Goal: Information Seeking & Learning: Learn about a topic

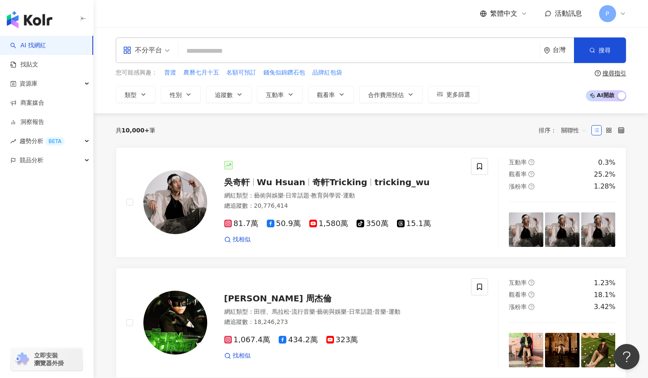
click at [252, 50] on input "search" at bounding box center [359, 51] width 355 height 16
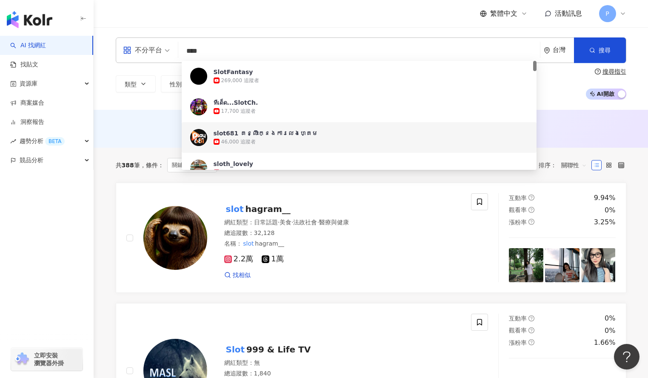
type input "****"
click at [555, 53] on div "台灣" at bounding box center [563, 49] width 21 height 7
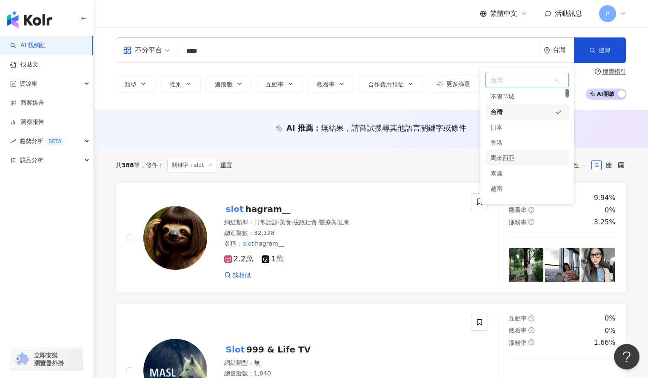
click at [509, 158] on div "馬來西亞" at bounding box center [503, 157] width 24 height 15
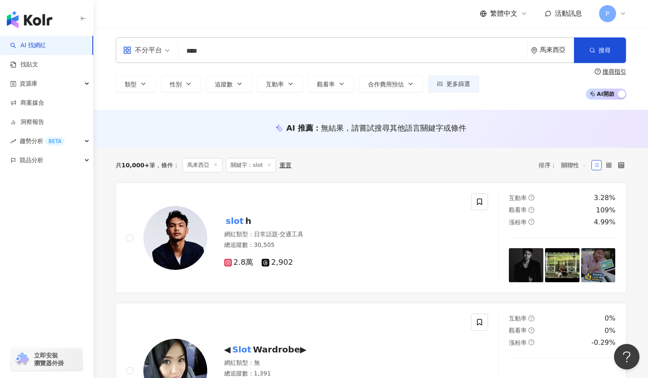
click at [543, 102] on div "不分平台 **** 馬來西亞 搜尋 a0ecd65c-f005-4eb5-9276-0fedba66f24f 398e676d-e22c-4bf3-9afb-…" at bounding box center [371, 68] width 555 height 83
click at [224, 58] on input "****" at bounding box center [353, 51] width 342 height 16
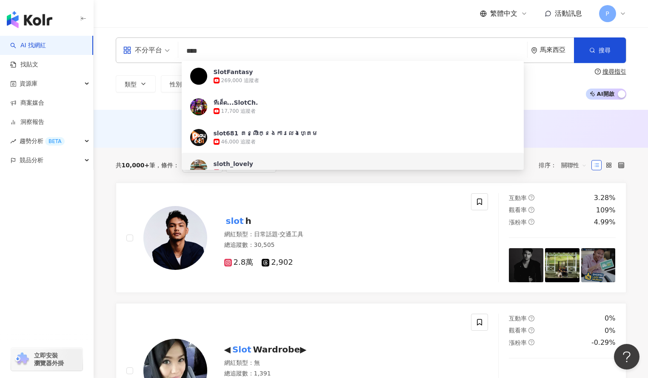
click at [503, 15] on span "繁體中文" at bounding box center [503, 13] width 27 height 9
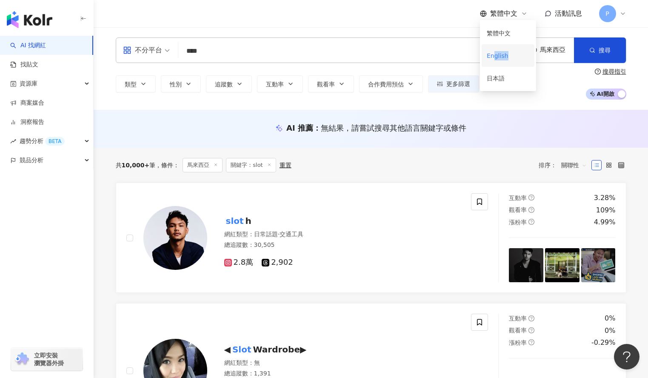
click at [492, 60] on div "English" at bounding box center [508, 55] width 43 height 15
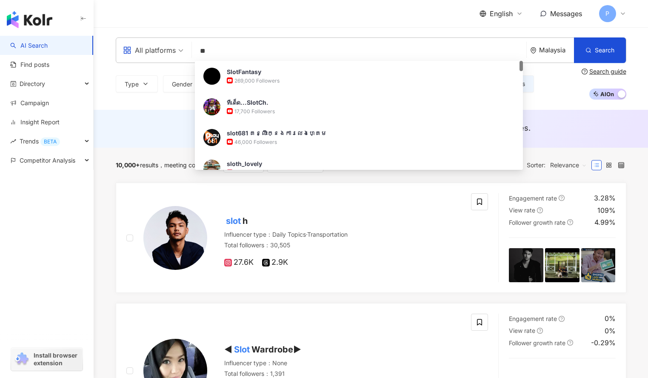
type input "*"
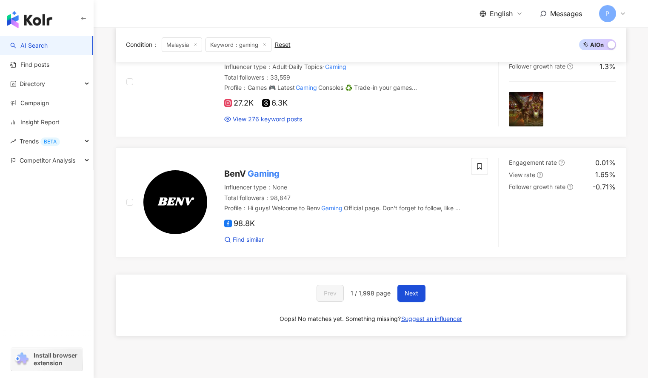
scroll to position [1460, 0]
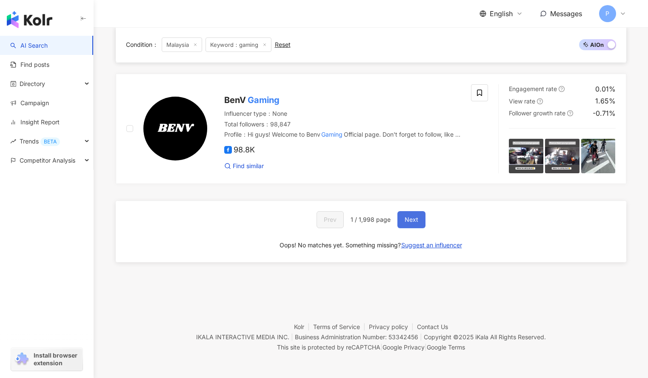
click at [421, 219] on button "Next" at bounding box center [412, 219] width 28 height 17
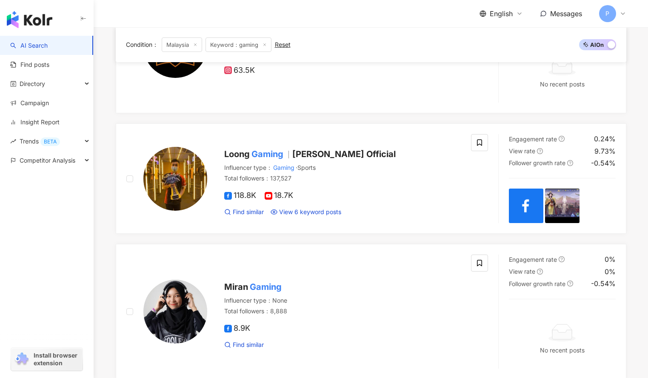
scroll to position [1413, 0]
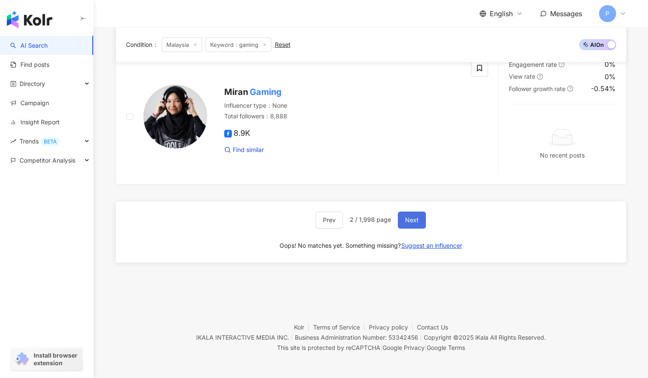
click at [417, 219] on span "Next" at bounding box center [412, 220] width 14 height 7
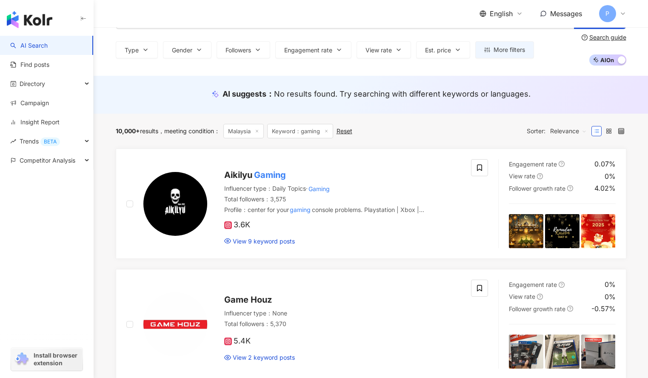
scroll to position [0, 0]
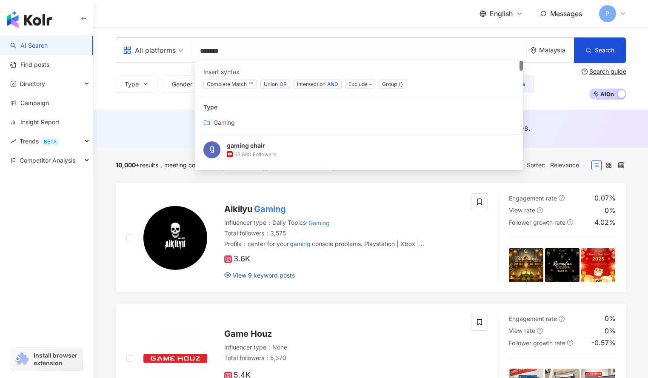
click at [282, 55] on input "******" at bounding box center [359, 51] width 328 height 16
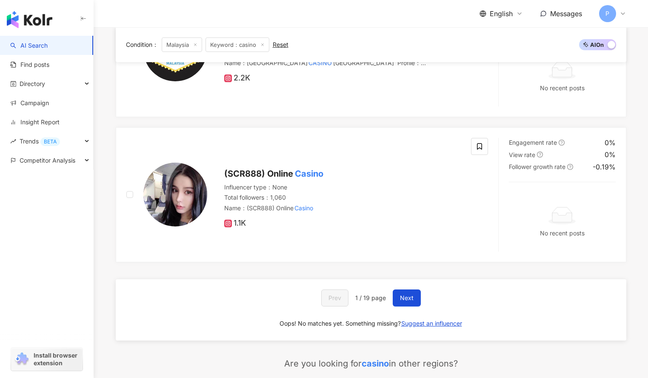
scroll to position [1655, 0]
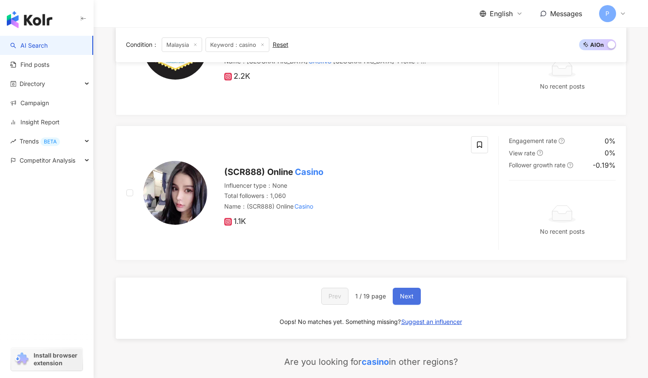
click at [412, 296] on span "Next" at bounding box center [407, 296] width 14 height 7
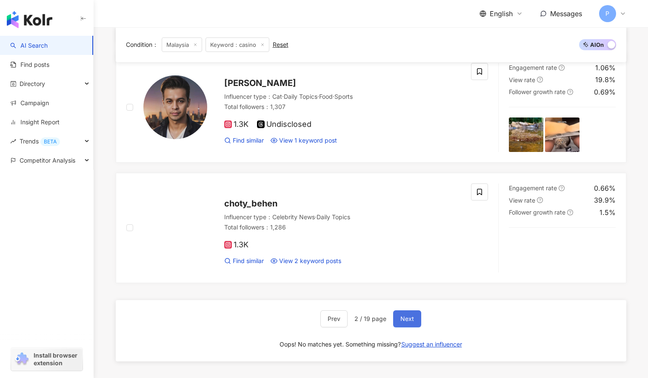
scroll to position [1483, 0]
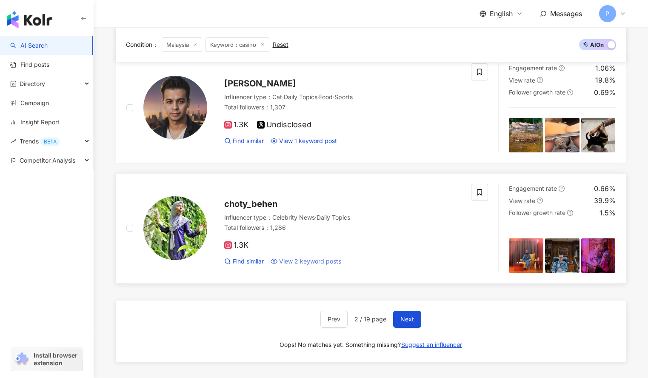
click at [306, 259] on span "View 2 keyword posts" at bounding box center [310, 261] width 62 height 9
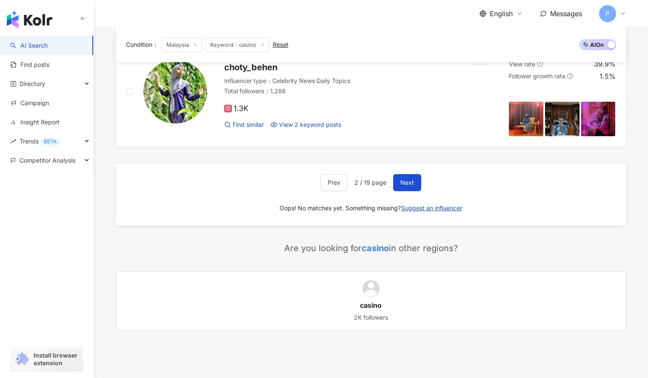
scroll to position [1688, 0]
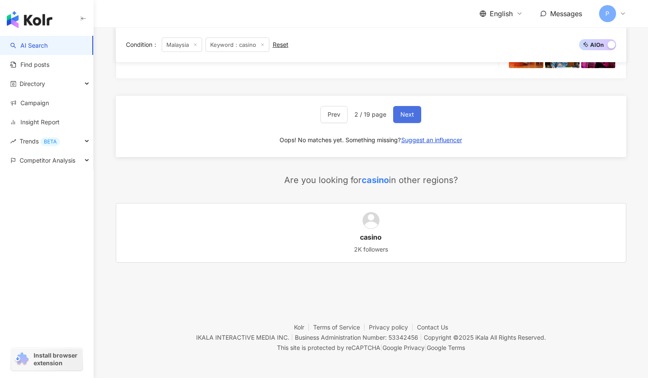
click at [411, 109] on button "Next" at bounding box center [407, 114] width 28 height 17
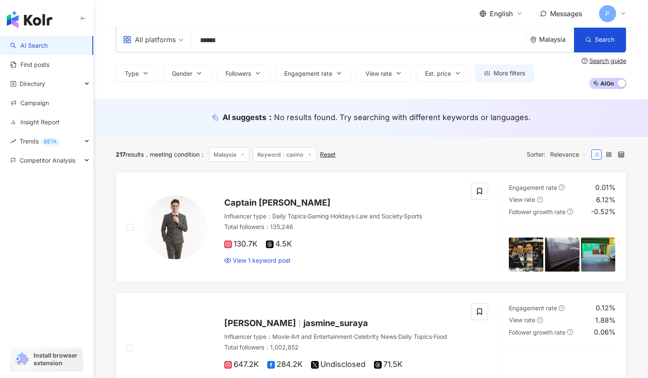
scroll to position [11, 0]
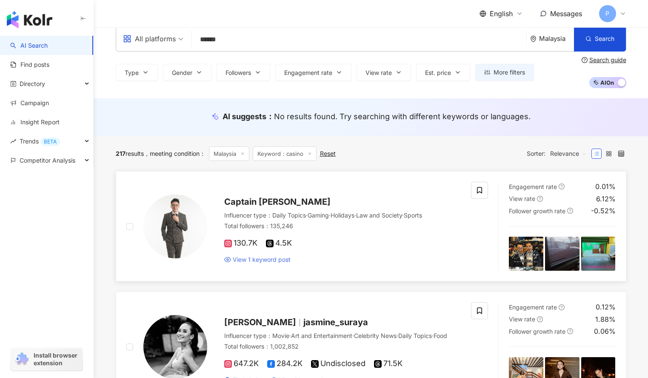
click at [251, 257] on span "View 1 keyword post" at bounding box center [262, 259] width 58 height 9
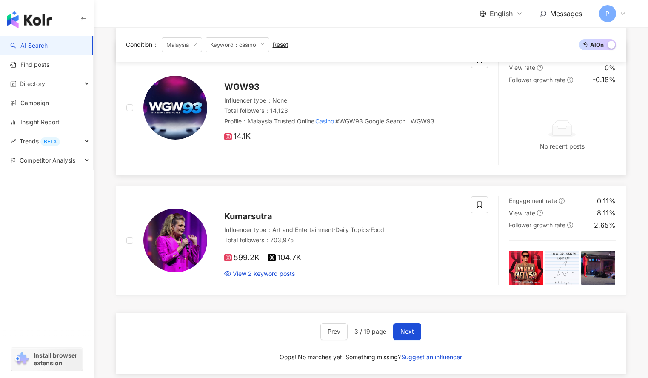
scroll to position [1429, 0]
click at [402, 328] on span "Next" at bounding box center [408, 331] width 14 height 7
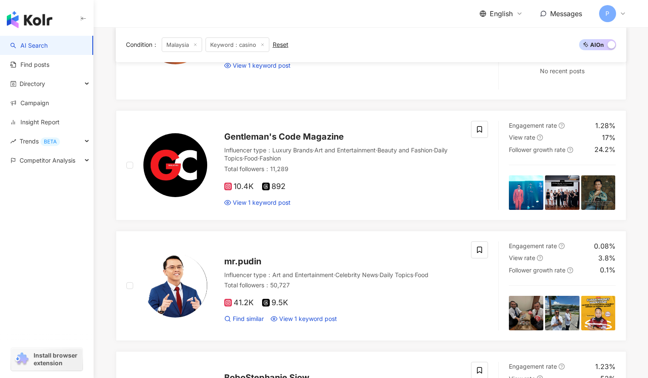
scroll to position [0, 0]
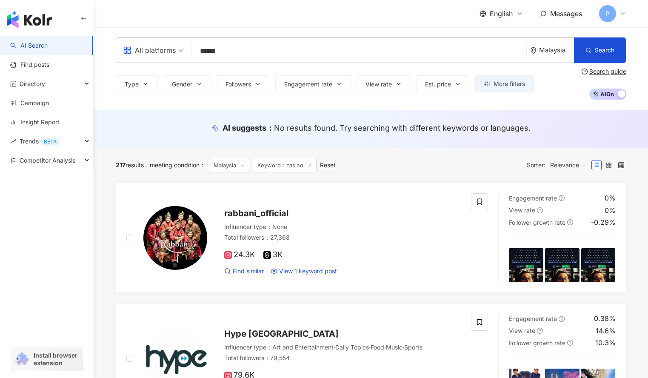
click at [336, 51] on input "******" at bounding box center [359, 51] width 328 height 16
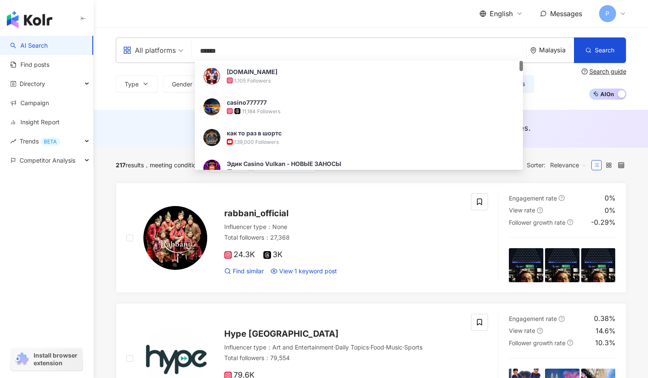
click at [336, 51] on input "******" at bounding box center [359, 51] width 328 height 16
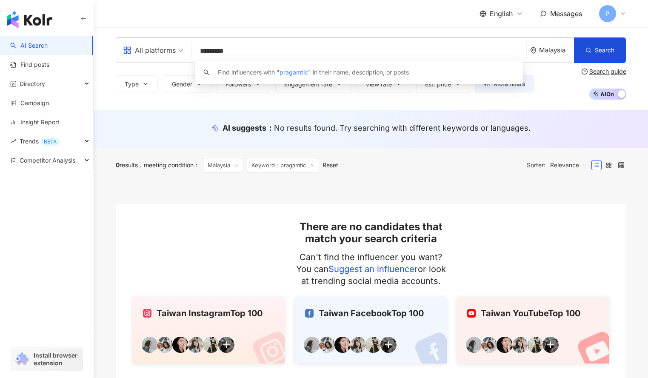
click at [222, 53] on input "*********" at bounding box center [359, 51] width 328 height 16
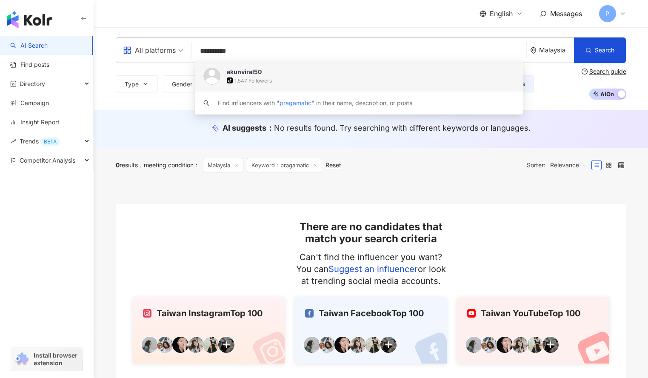
click at [272, 50] on input "**********" at bounding box center [359, 51] width 328 height 16
click at [538, 49] on div "Malaysia" at bounding box center [552, 50] width 44 height 25
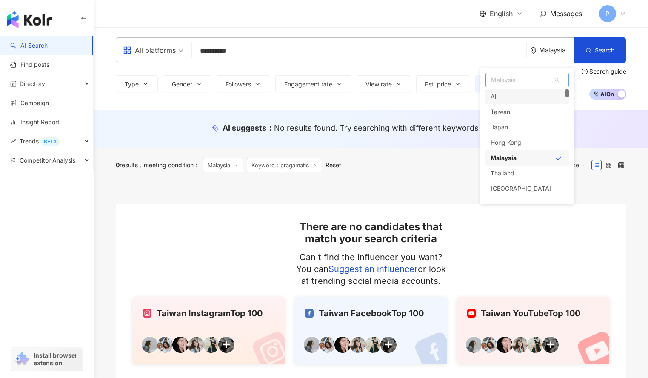
click at [524, 95] on div "All" at bounding box center [527, 96] width 83 height 15
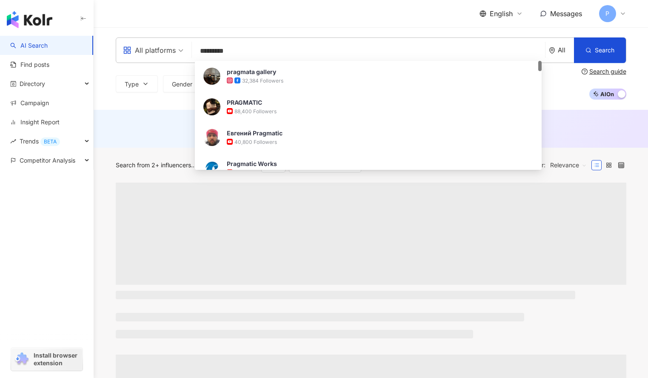
type input "*********"
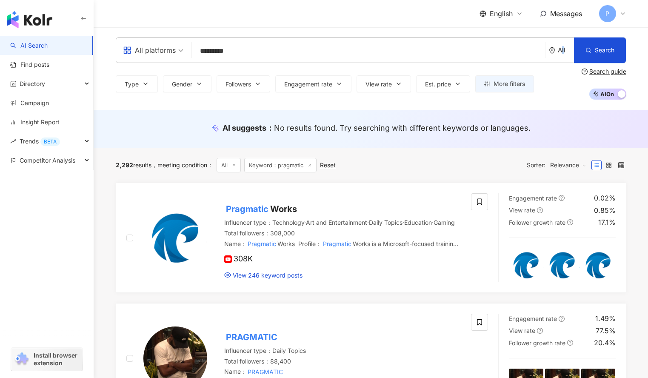
click at [563, 48] on div "All" at bounding box center [566, 49] width 16 height 7
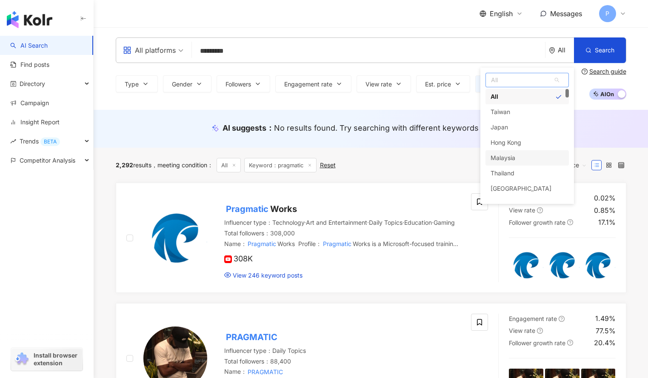
click at [515, 156] on div "Malaysia" at bounding box center [503, 157] width 25 height 15
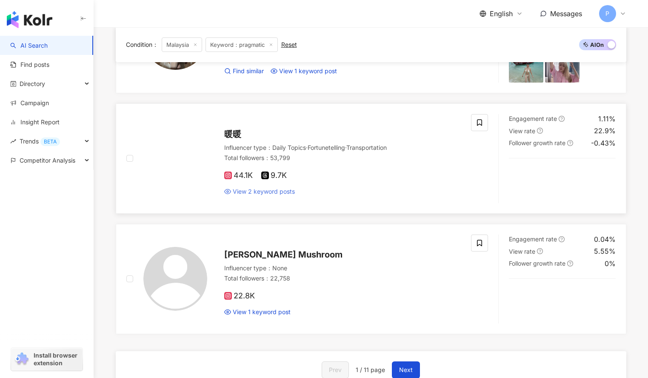
scroll to position [1286, 0]
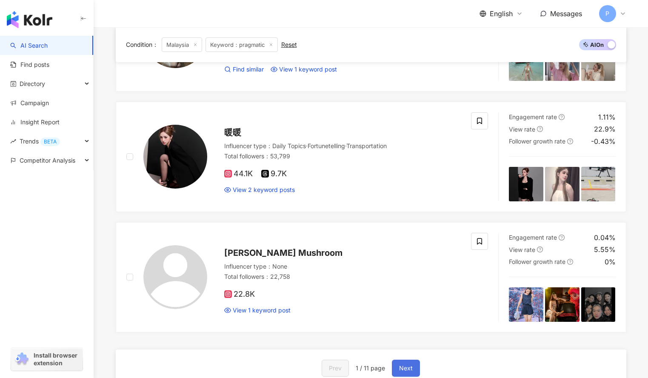
click at [413, 368] on button "Next" at bounding box center [406, 368] width 28 height 17
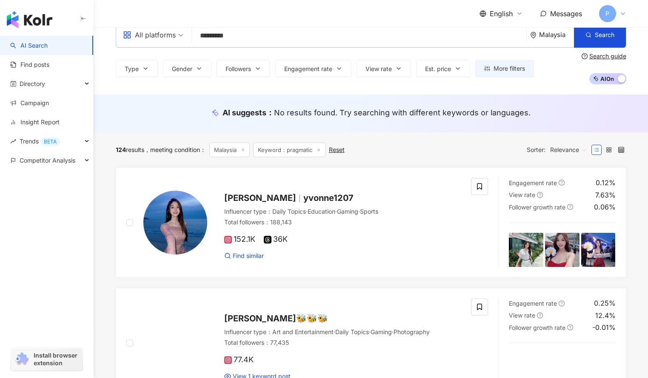
scroll to position [0, 0]
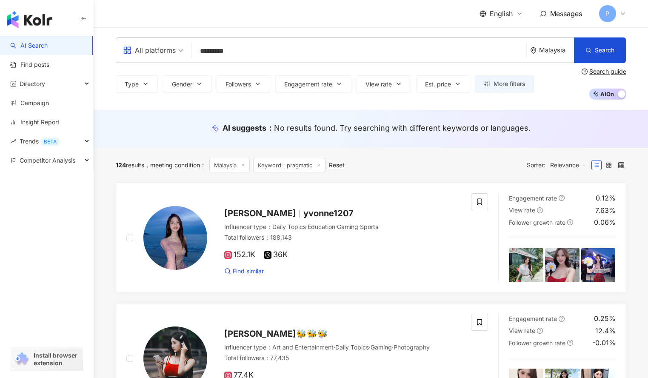
click at [303, 46] on input "*********" at bounding box center [359, 51] width 328 height 16
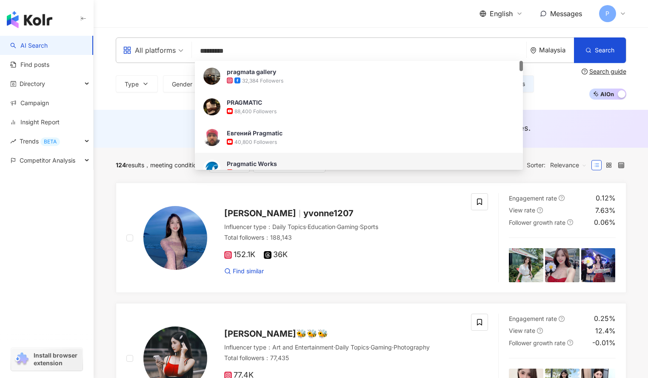
click at [303, 46] on input "*********" at bounding box center [359, 51] width 328 height 16
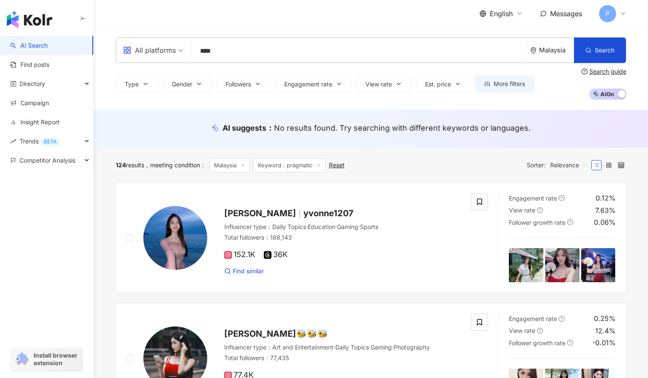
type input "****"
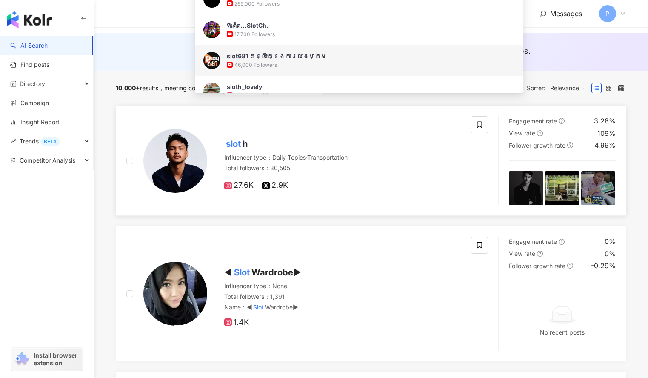
scroll to position [77, 0]
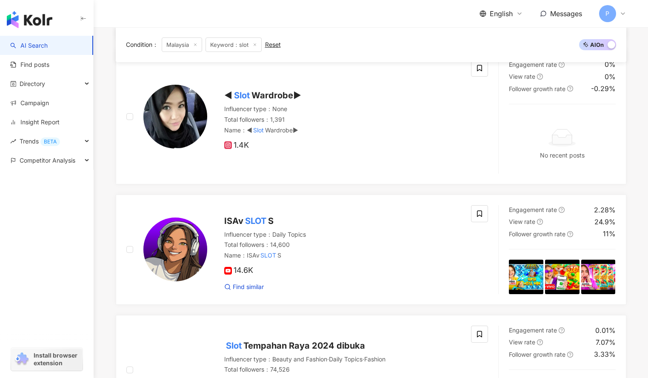
scroll to position [364, 0]
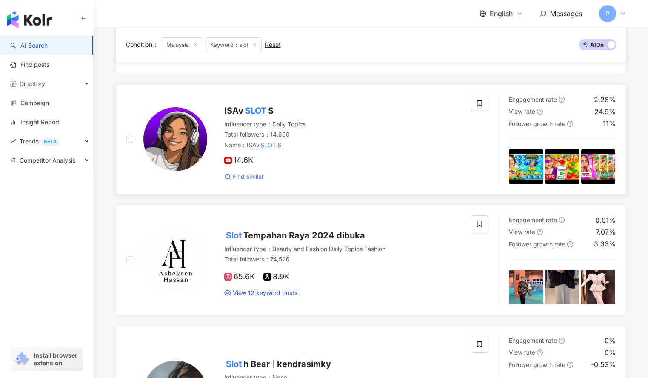
click at [250, 177] on span "Find similar" at bounding box center [248, 176] width 31 height 9
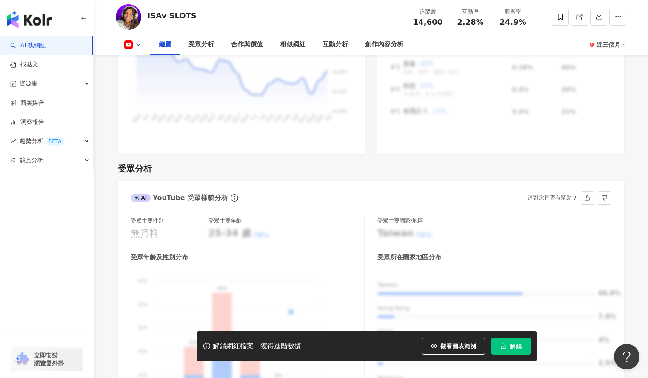
scroll to position [714, 0]
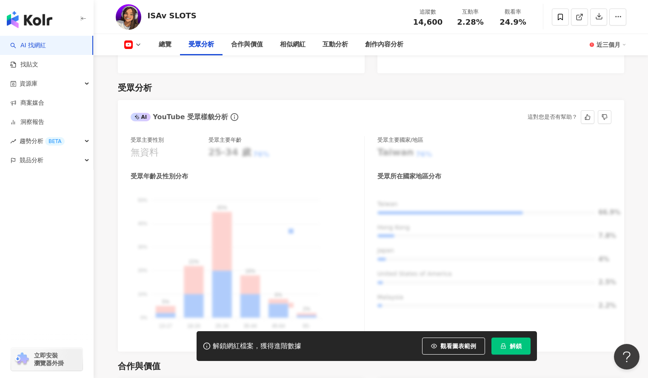
click at [412, 200] on div "Taiwan 66.9% Hong Kong 7.8% Japan 4% United States of America 2.5% Malaysia 2.2%" at bounding box center [495, 258] width 234 height 116
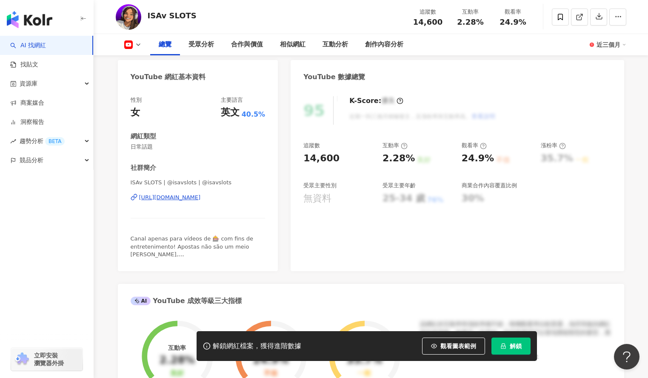
scroll to position [0, 0]
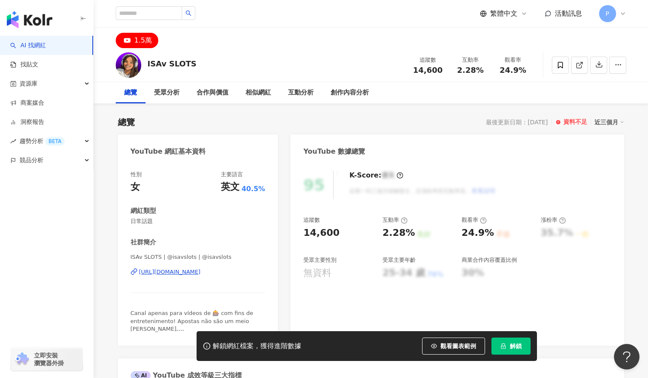
click at [200, 271] on div "https://www.youtube.com/channel/UCGeD0eq8TcbnRbR1EfMz_zg" at bounding box center [170, 272] width 62 height 8
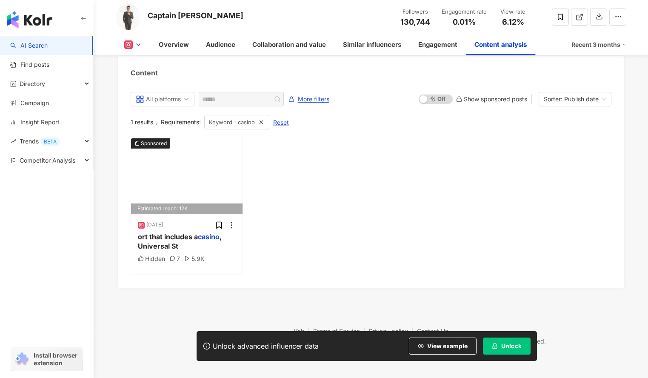
scroll to position [2646, 0]
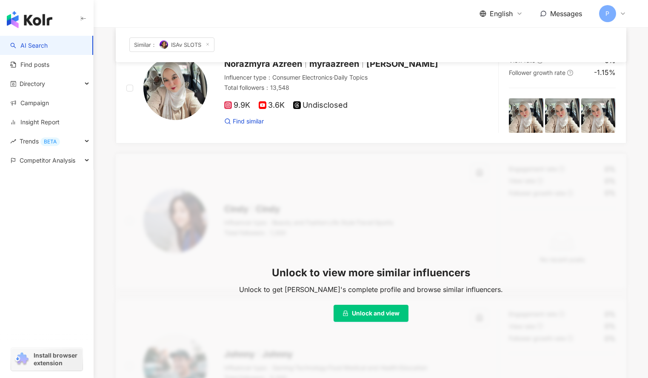
scroll to position [78, 0]
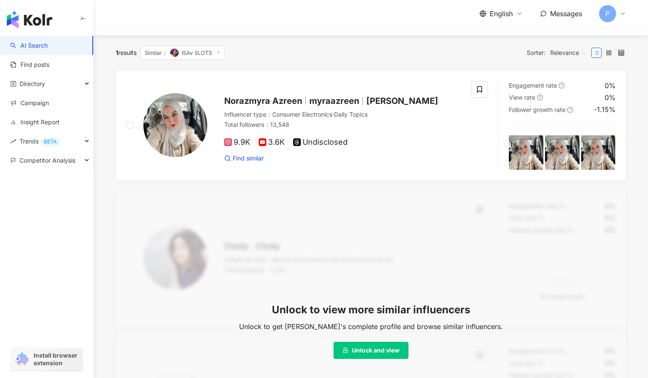
click at [618, 16] on div "P" at bounding box center [612, 13] width 27 height 17
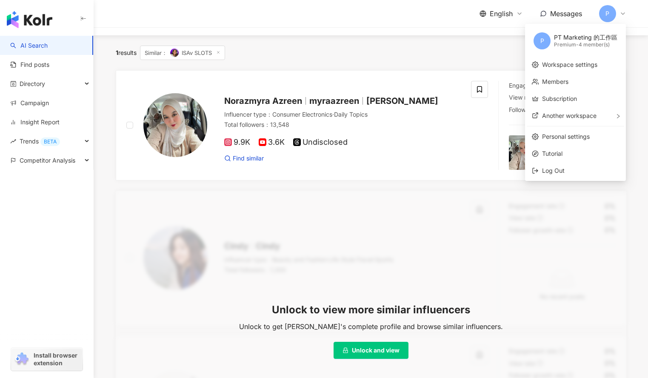
click at [618, 16] on div "P" at bounding box center [612, 13] width 27 height 17
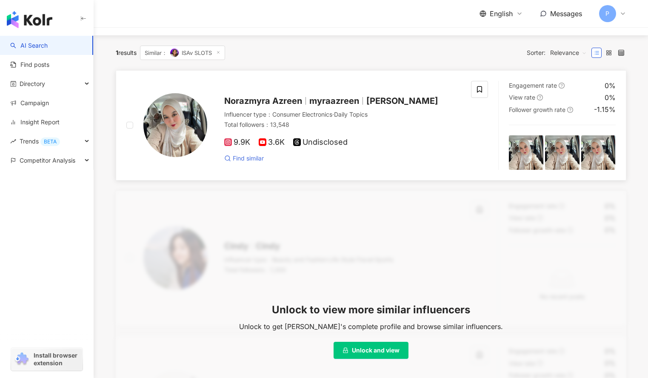
click at [255, 158] on span "Find similar" at bounding box center [248, 158] width 31 height 9
click at [200, 133] on img at bounding box center [175, 125] width 64 height 64
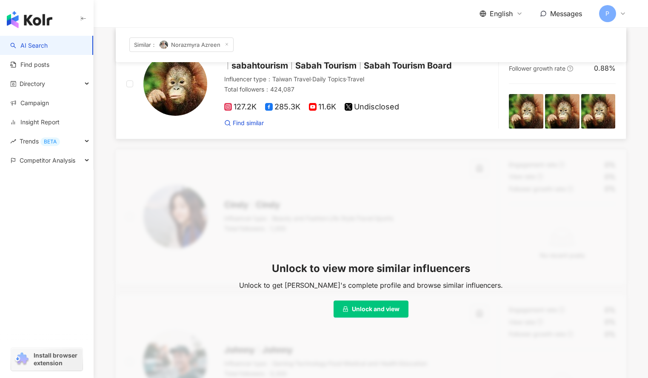
scroll to position [121, 0]
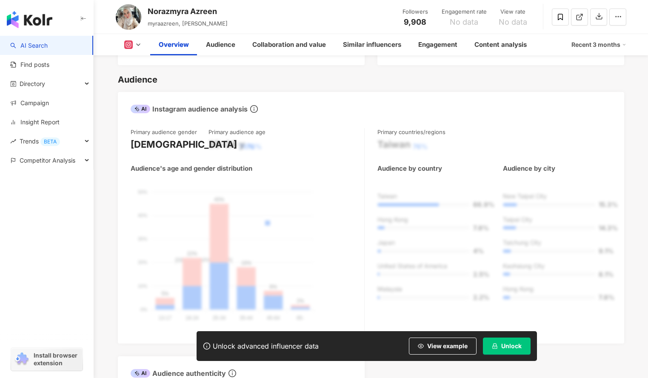
scroll to position [738, 0]
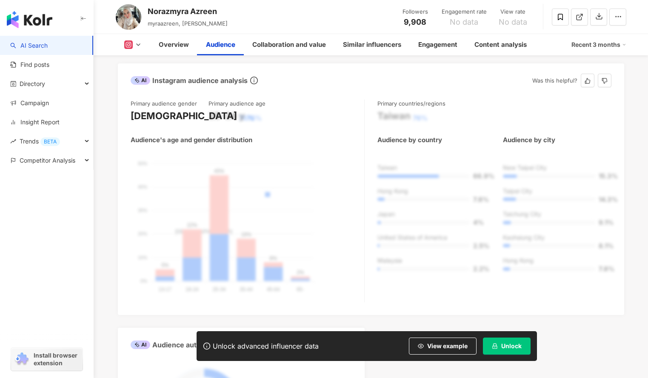
click at [371, 186] on div "Primary audience gender Male 76% Primary audience age 25-34 y 76% Audience's ag…" at bounding box center [371, 201] width 481 height 203
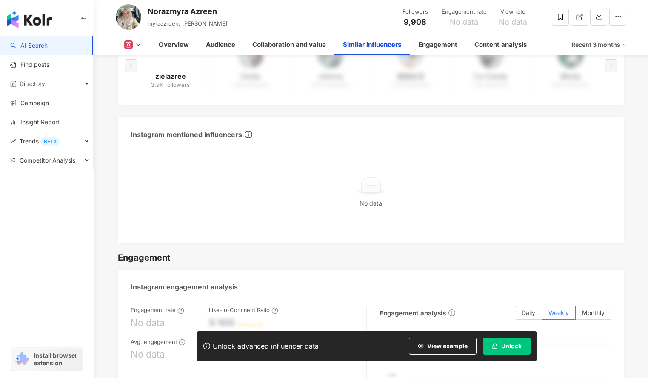
scroll to position [1482, 0]
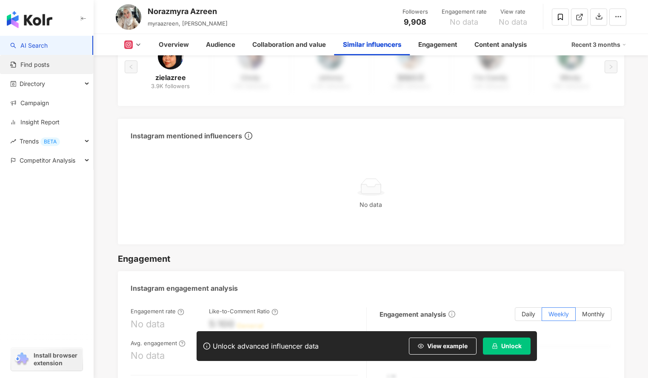
click at [23, 65] on link "Find posts" at bounding box center [29, 64] width 39 height 9
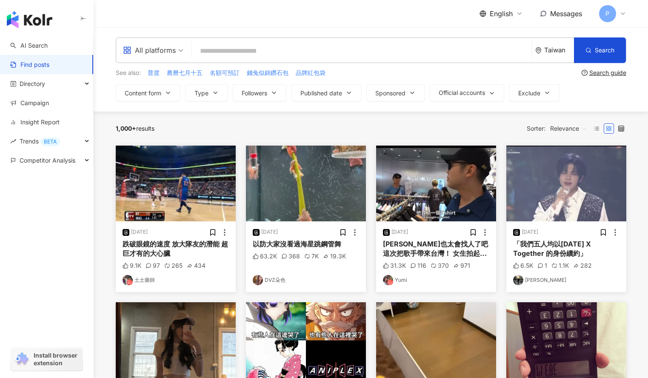
click at [325, 54] on input "search" at bounding box center [361, 51] width 333 height 18
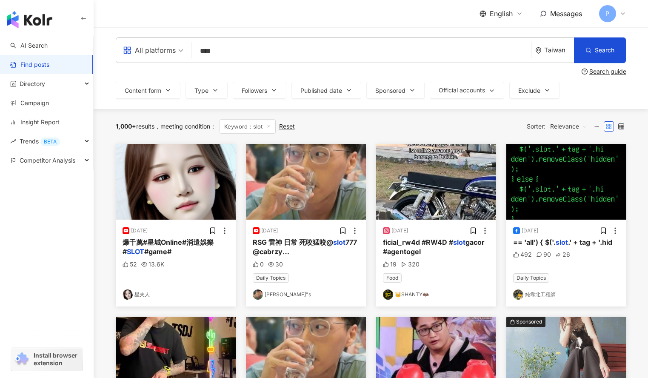
click at [170, 182] on img at bounding box center [176, 182] width 120 height 76
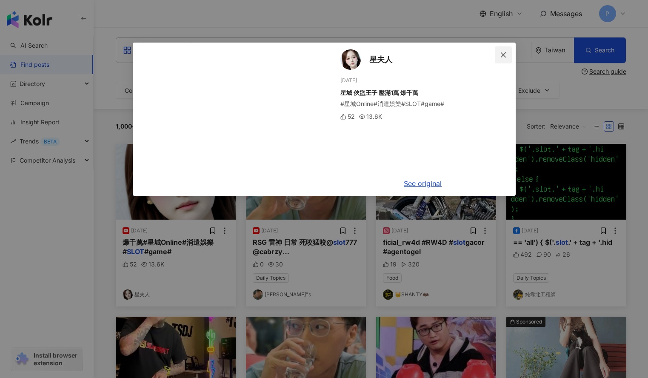
click at [504, 52] on icon "close" at bounding box center [503, 54] width 7 height 7
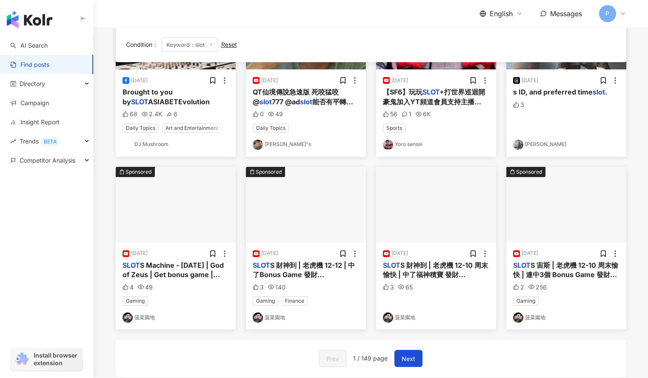
scroll to position [348, 0]
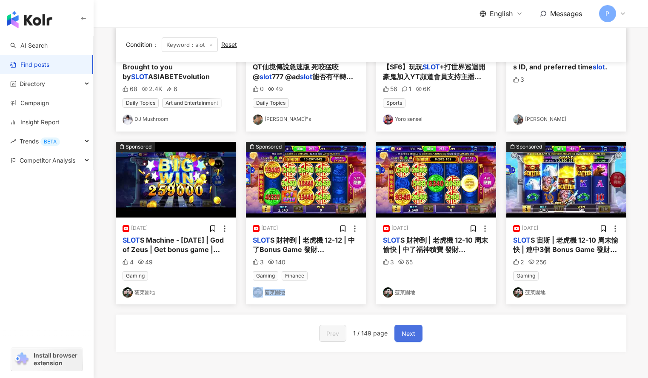
click at [415, 332] on button "Next" at bounding box center [409, 333] width 28 height 17
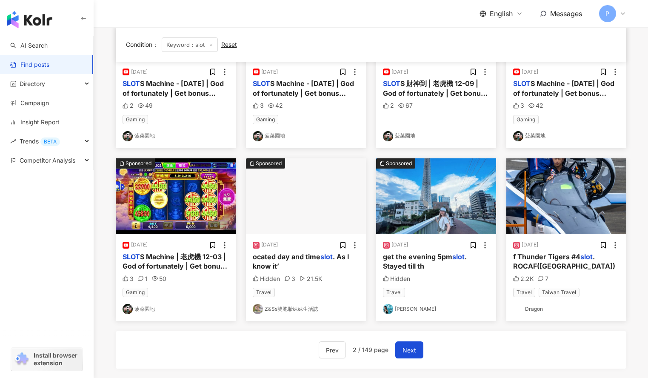
scroll to position [338, 0]
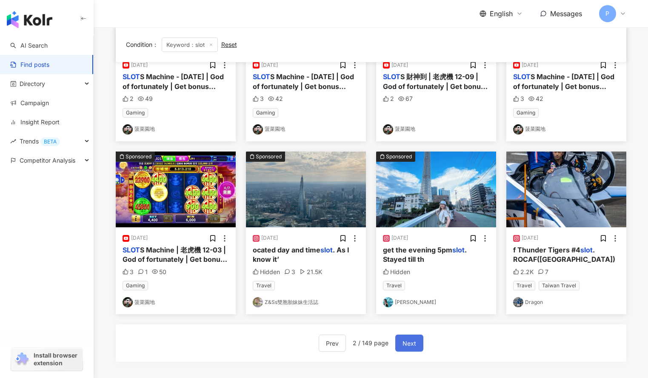
click at [413, 343] on span "Next" at bounding box center [410, 343] width 14 height 10
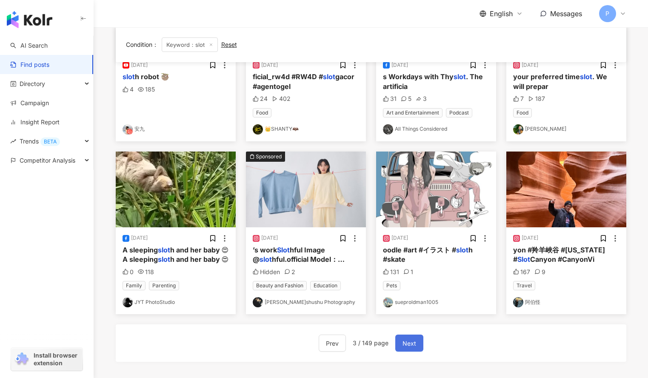
click at [408, 341] on span "Next" at bounding box center [410, 343] width 14 height 10
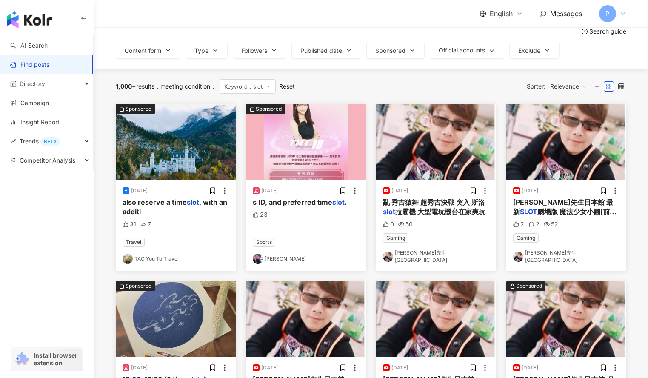
scroll to position [0, 0]
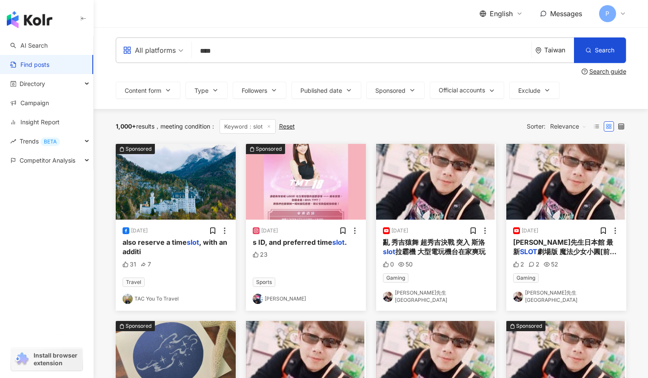
click at [302, 51] on input "****" at bounding box center [361, 51] width 333 height 18
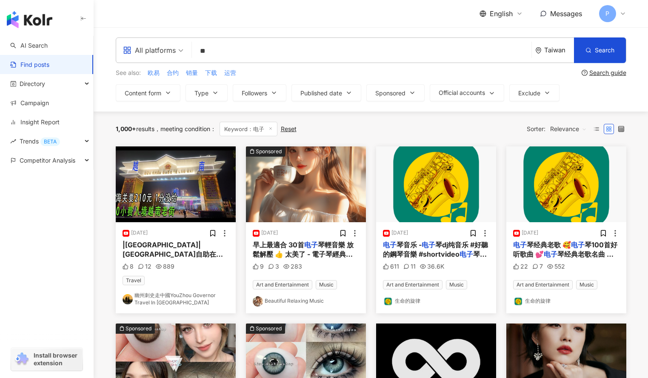
click at [202, 53] on input "**" at bounding box center [361, 51] width 333 height 18
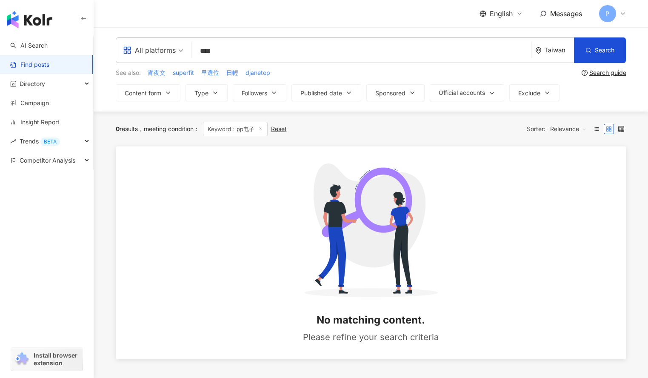
click at [252, 55] on input "****" at bounding box center [361, 51] width 333 height 18
type input "*"
click at [280, 49] on input "****" at bounding box center [361, 51] width 333 height 18
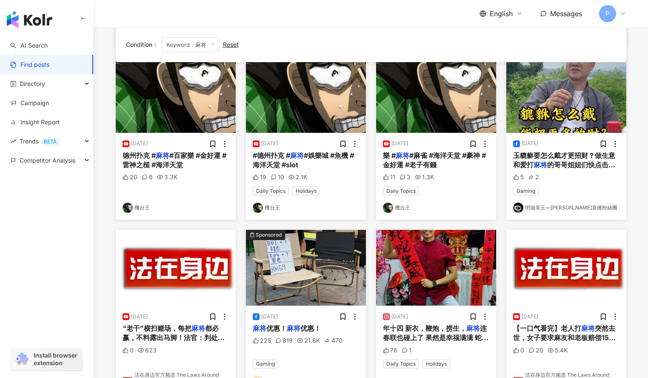
scroll to position [267, 0]
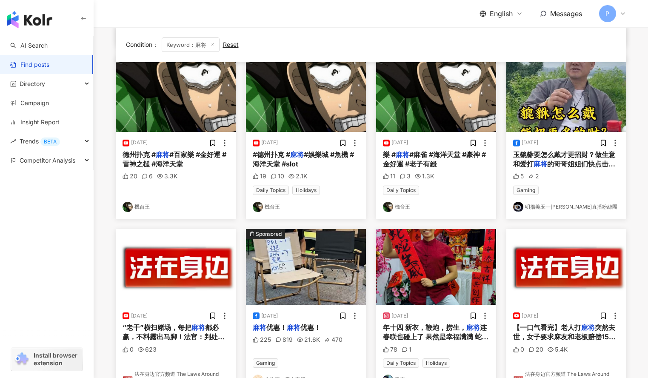
click at [275, 156] on span "#德州扑克 #" at bounding box center [271, 154] width 37 height 9
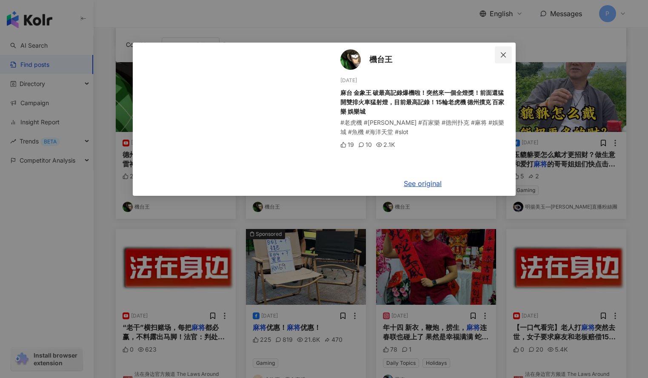
click at [501, 56] on icon "close" at bounding box center [503, 54] width 7 height 7
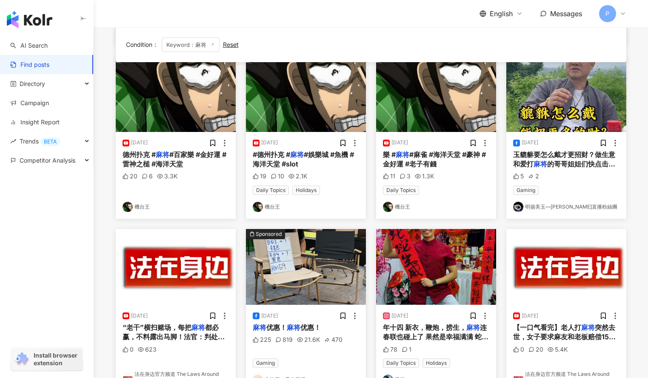
click at [411, 157] on span "#麻雀 #海洋天堂 #豪神 #金好運 #老子有錢" at bounding box center [434, 159] width 103 height 18
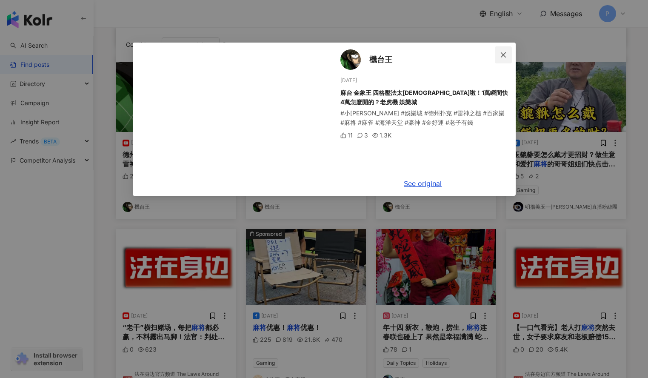
click at [504, 53] on icon "close" at bounding box center [503, 54] width 7 height 7
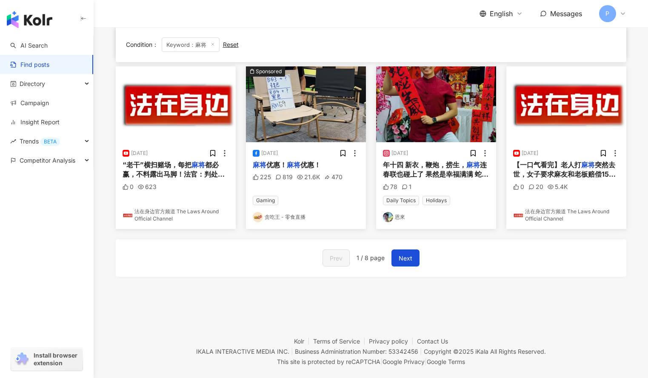
scroll to position [431, 0]
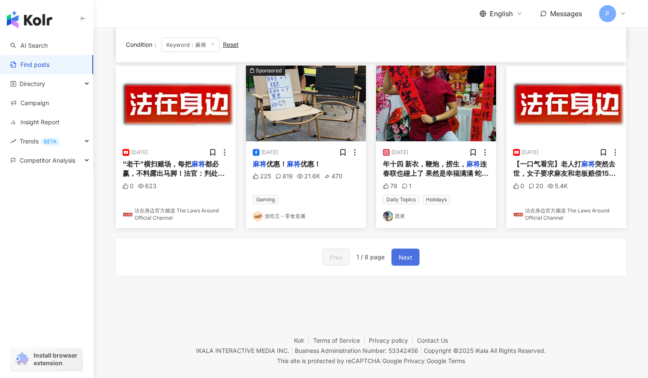
click at [395, 260] on button "Next" at bounding box center [406, 257] width 28 height 17
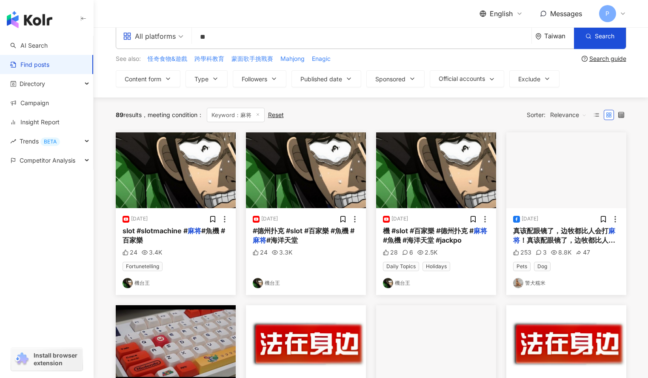
scroll to position [13, 0]
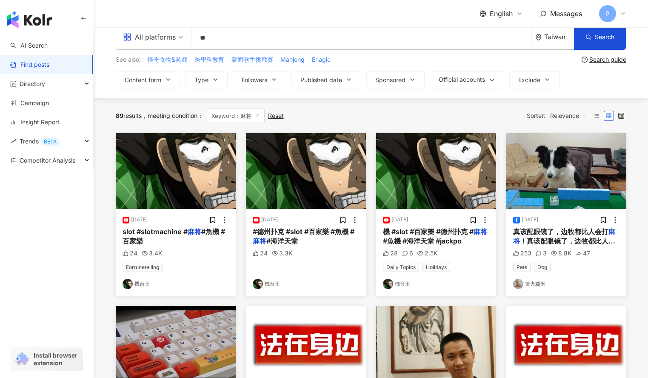
click at [386, 283] on img at bounding box center [388, 284] width 10 height 10
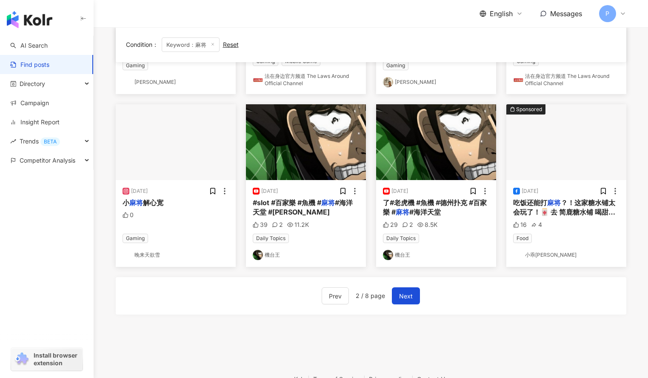
scroll to position [444, 0]
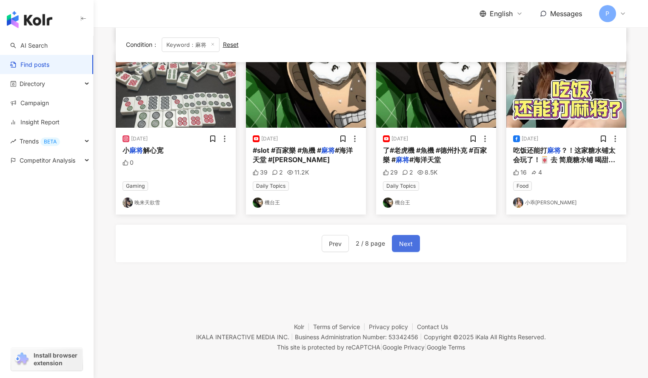
click at [407, 244] on span "Next" at bounding box center [406, 244] width 14 height 10
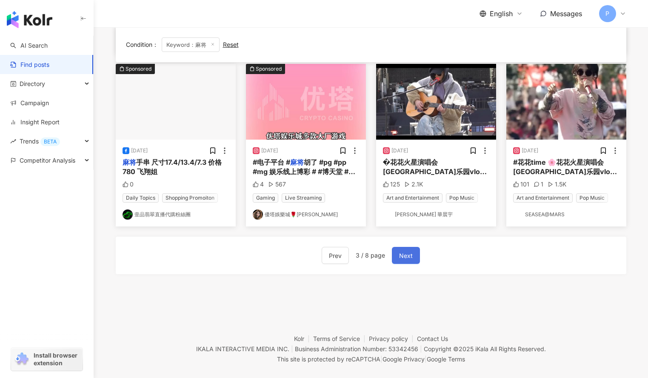
scroll to position [432, 0]
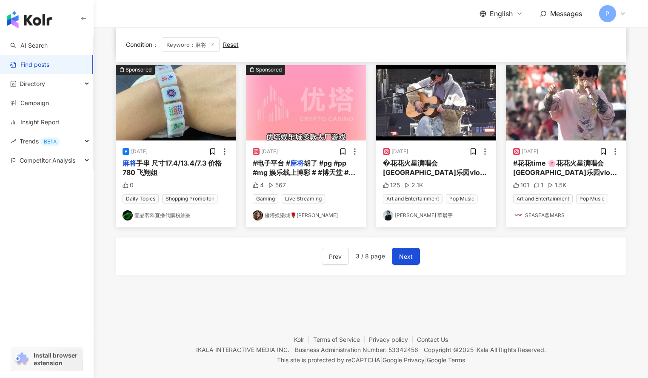
click at [286, 215] on link "優塔娛樂城🌹茹茹" at bounding box center [306, 215] width 106 height 10
click at [398, 252] on button "Next" at bounding box center [406, 256] width 28 height 17
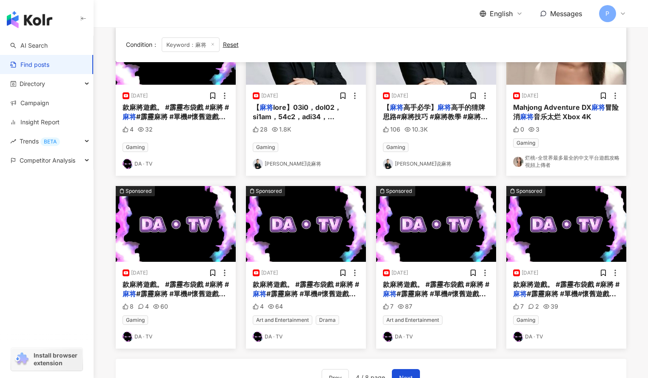
scroll to position [406, 0]
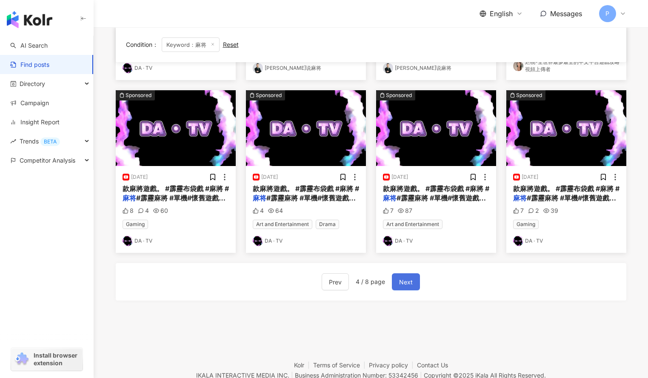
click at [404, 282] on span "Next" at bounding box center [406, 282] width 14 height 10
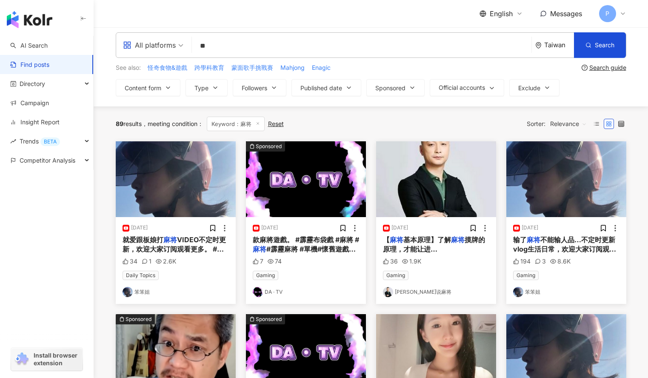
scroll to position [0, 0]
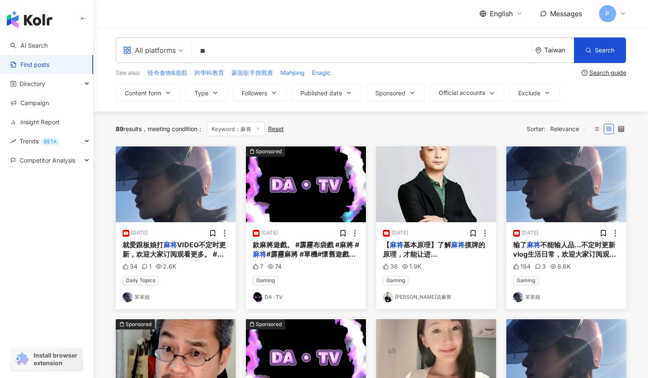
click at [334, 56] on input "**" at bounding box center [361, 51] width 333 height 18
type input "*"
type input "**"
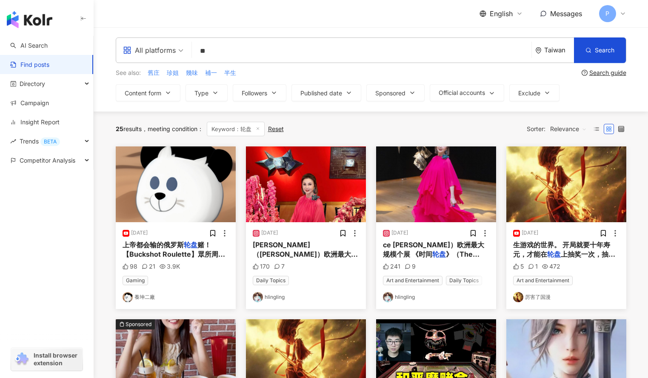
click at [540, 44] on div "Taiwan" at bounding box center [554, 50] width 39 height 25
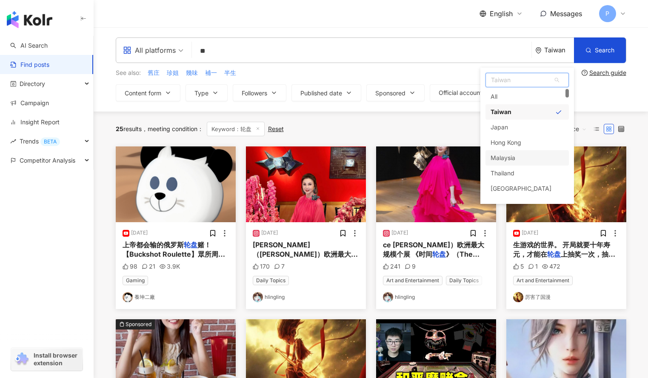
click at [507, 155] on div "Malaysia" at bounding box center [503, 157] width 25 height 15
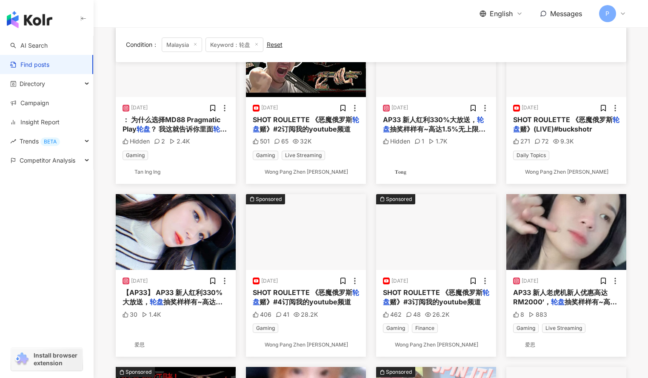
scroll to position [151, 0]
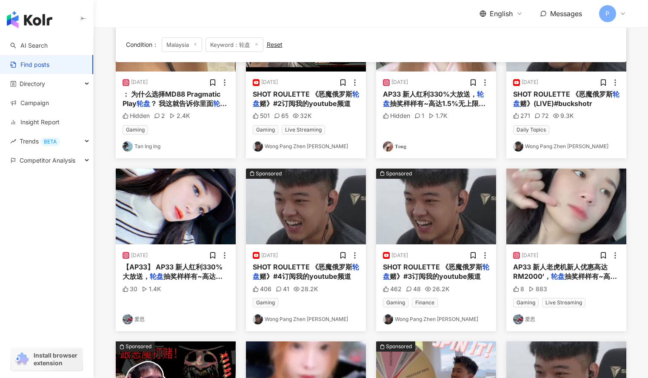
click at [297, 323] on link "Wong Pang Zhen [PERSON_NAME]" at bounding box center [306, 319] width 106 height 10
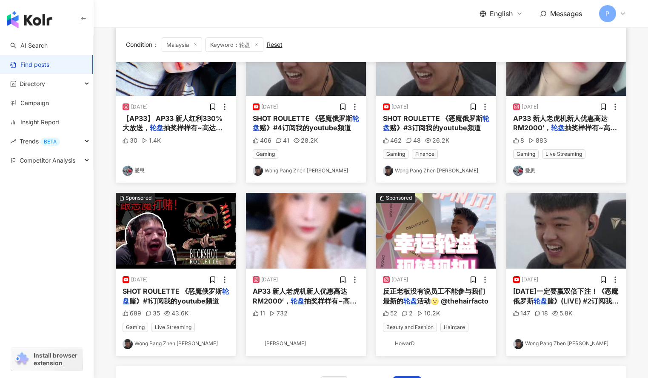
scroll to position [380, 0]
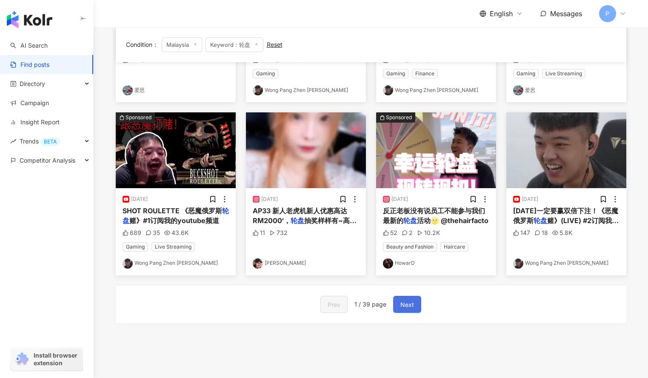
click at [401, 304] on span "Next" at bounding box center [408, 305] width 14 height 10
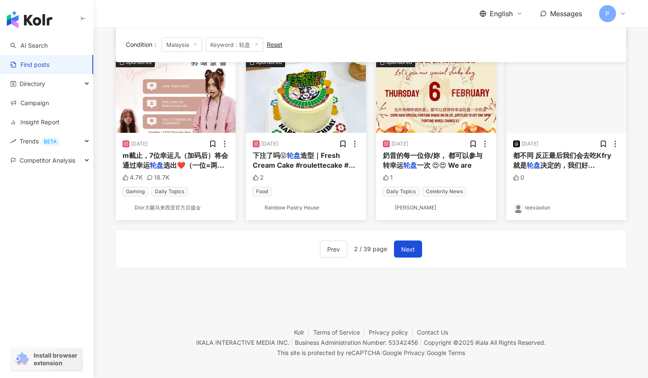
scroll to position [441, 0]
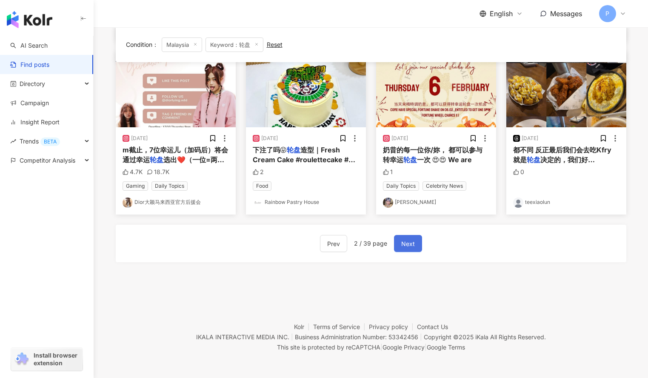
click at [413, 247] on span "Next" at bounding box center [408, 244] width 14 height 10
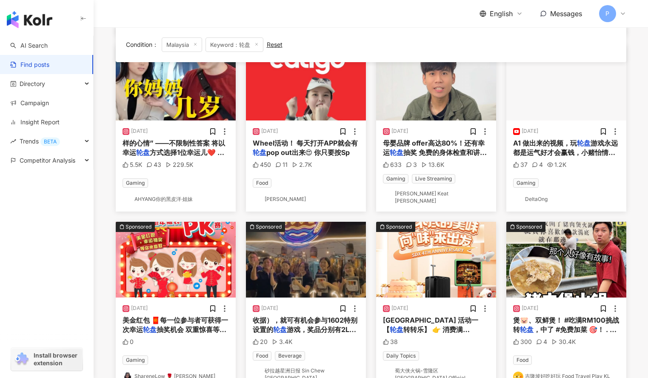
scroll to position [280, 0]
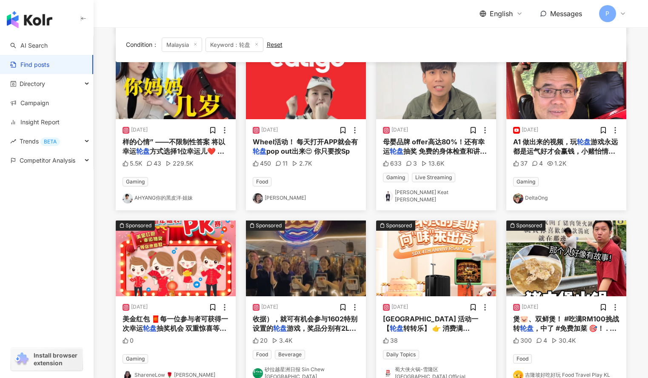
click at [555, 151] on span "游戏永远都是运气好才会赢钱，小赌怡情娱乐就好#deltaong #" at bounding box center [565, 151] width 105 height 28
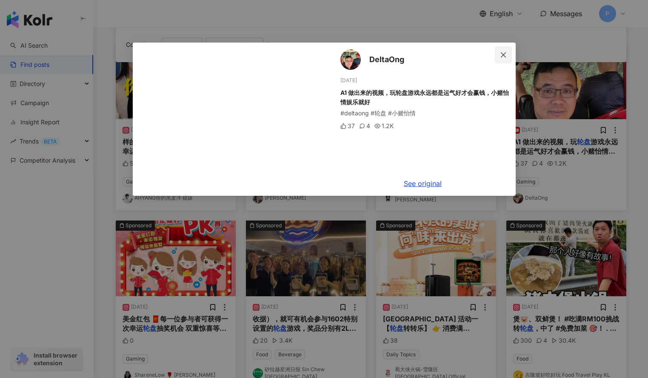
click at [504, 50] on button "Close" at bounding box center [503, 54] width 17 height 17
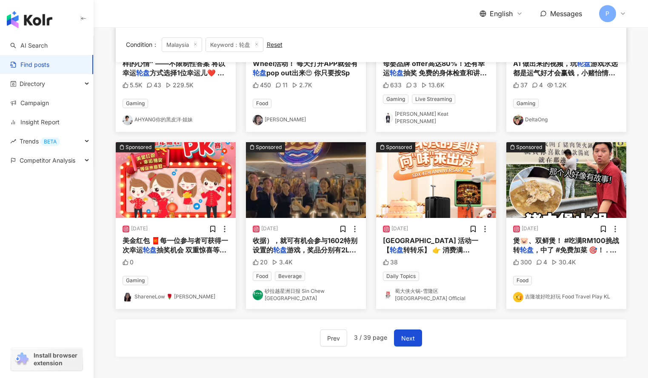
scroll to position [361, 0]
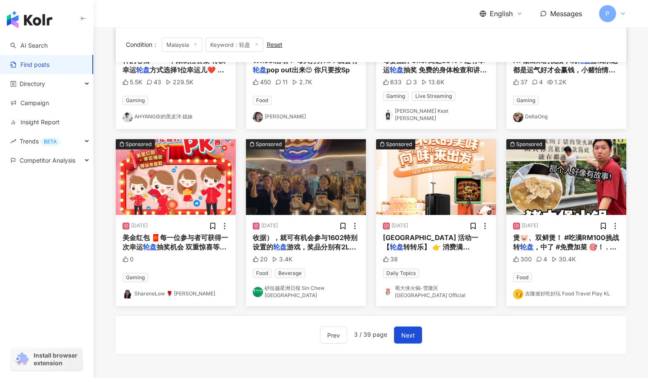
click at [392, 329] on div "Prev 3 / 39 page Next" at bounding box center [371, 334] width 102 height 17
click at [400, 328] on button "Next" at bounding box center [408, 334] width 28 height 17
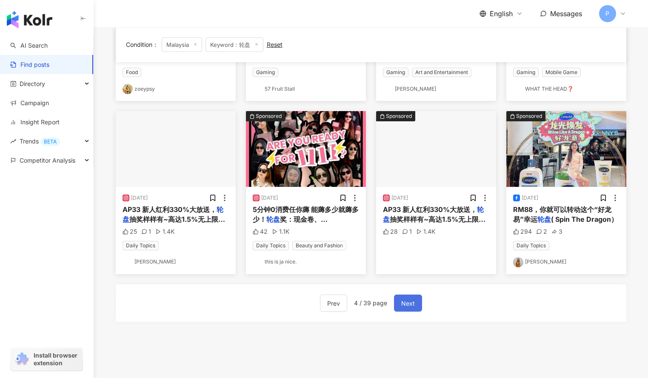
scroll to position [381, 0]
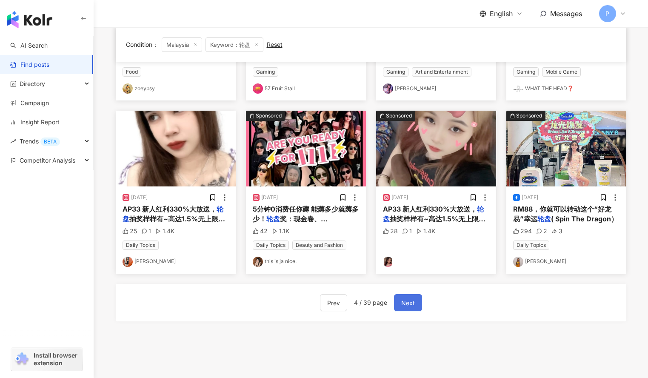
click at [410, 305] on span "Next" at bounding box center [408, 303] width 14 height 10
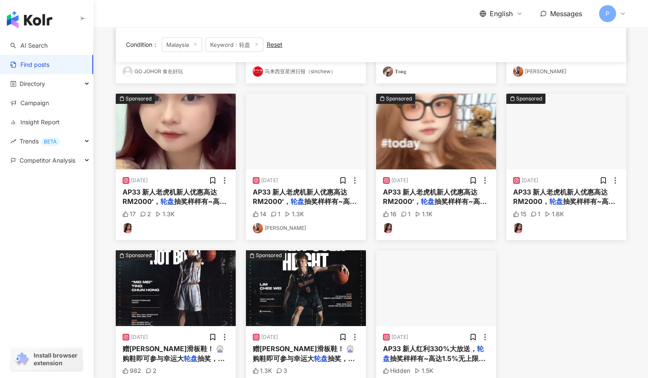
scroll to position [323, 0]
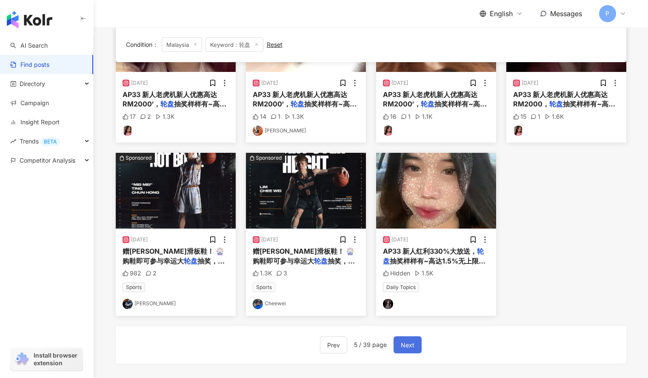
click at [409, 348] on span "Next" at bounding box center [408, 345] width 14 height 10
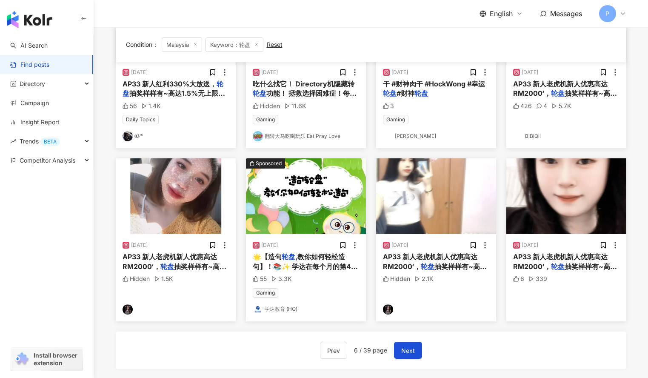
scroll to position [336, 0]
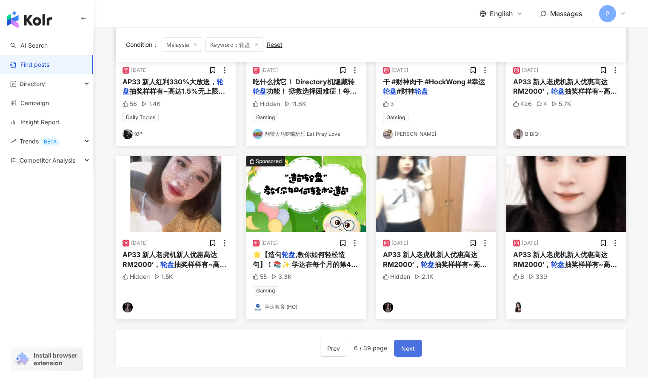
click at [410, 346] on span "Next" at bounding box center [408, 348] width 14 height 10
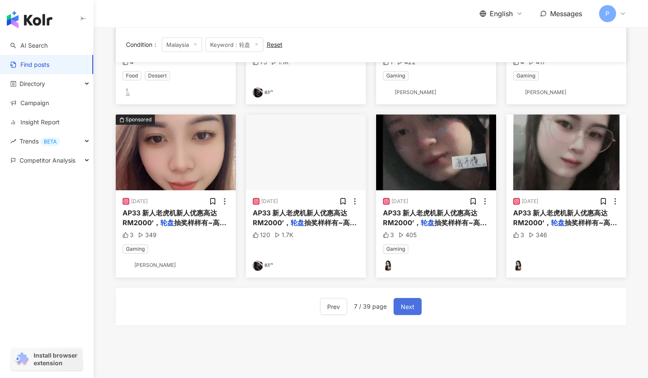
scroll to position [378, 0]
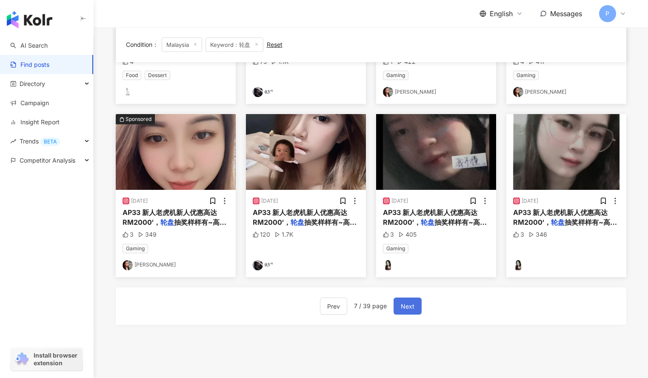
click at [412, 303] on span "Next" at bounding box center [408, 306] width 14 height 10
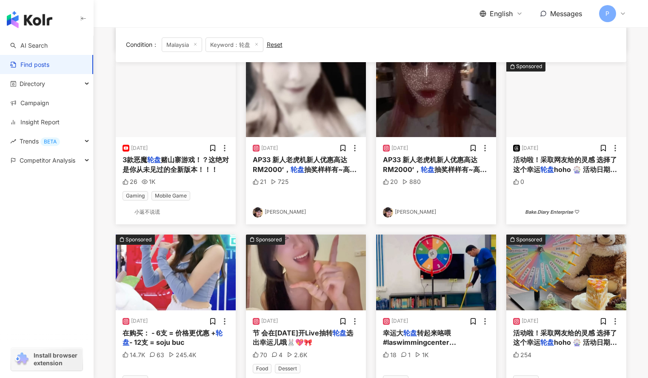
scroll to position [451, 0]
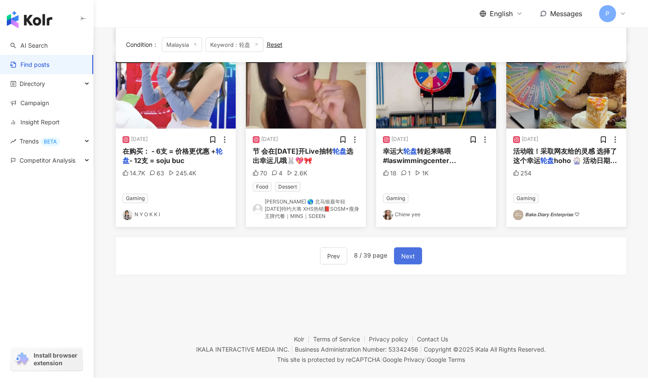
click at [407, 255] on span "Next" at bounding box center [408, 256] width 14 height 10
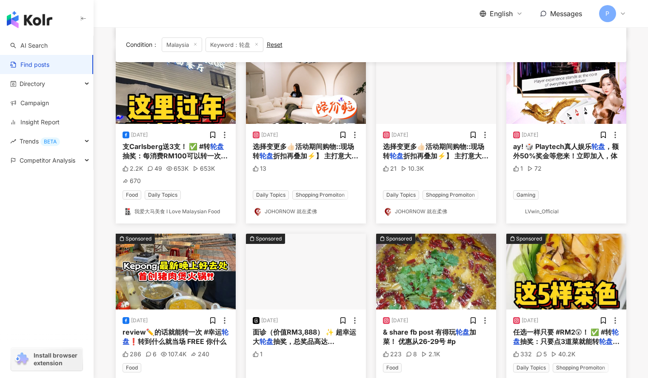
scroll to position [399, 0]
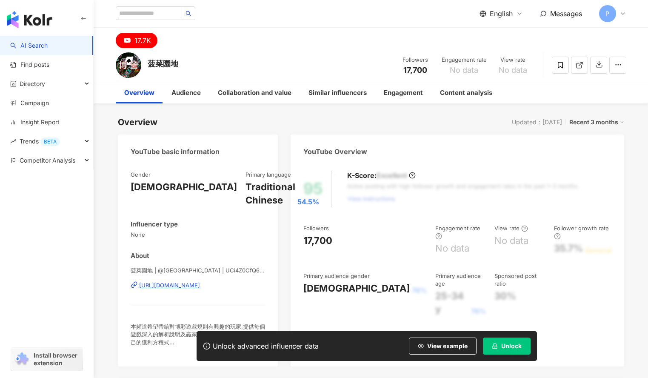
click at [174, 284] on div "https://www.youtube.com/channel/UCi4Z0CfQ61Xngo71rQefLMQ" at bounding box center [169, 285] width 61 height 8
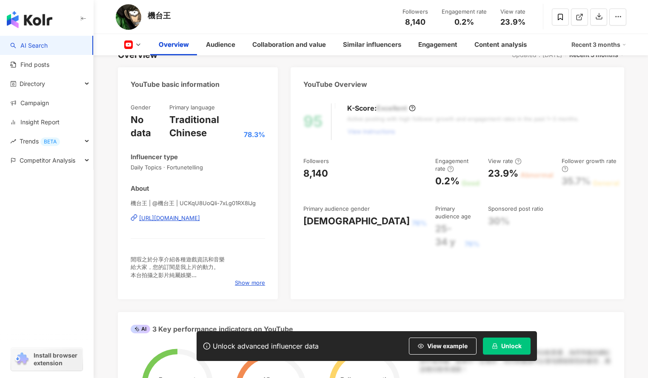
scroll to position [109, 0]
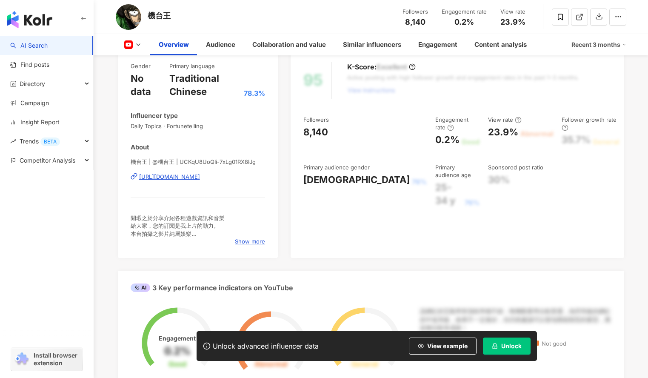
click at [200, 176] on div "[URL][DOMAIN_NAME]" at bounding box center [169, 177] width 61 height 8
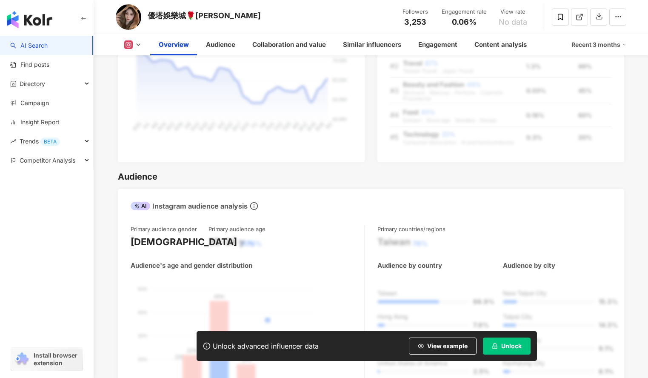
scroll to position [779, 0]
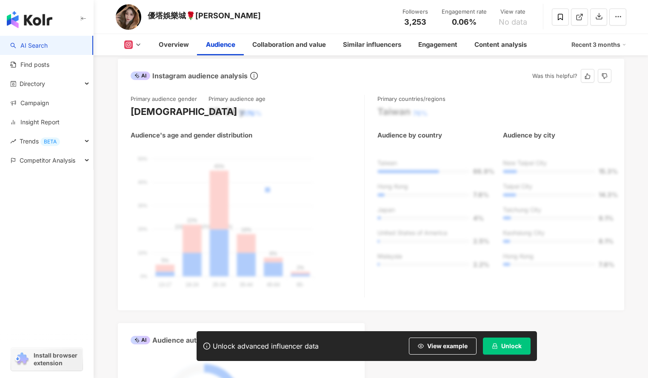
click at [496, 167] on div "Taiwan 66.9% Hong Kong 7.8% Japan 4% United States of America 2.5% Malaysia 2.2…" at bounding box center [495, 217] width 234 height 116
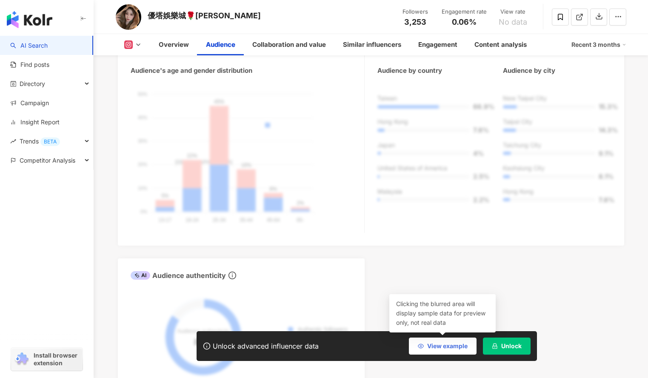
click at [454, 350] on button "View example" at bounding box center [443, 346] width 68 height 17
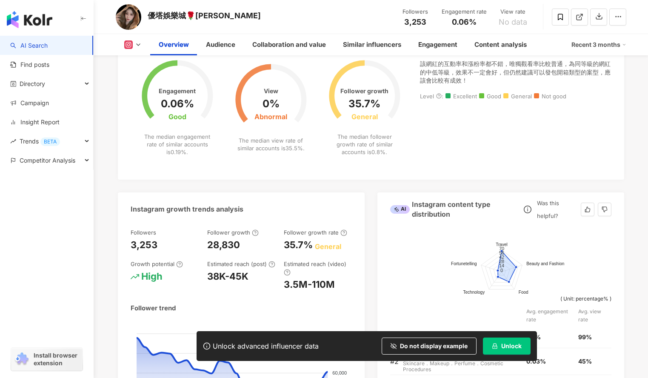
scroll to position [0, 0]
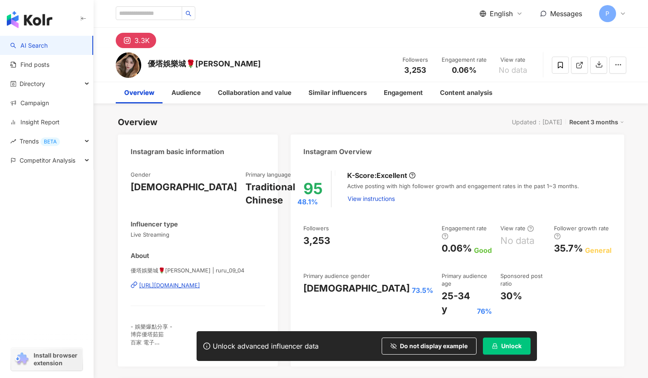
click at [175, 286] on div "https://www.instagram.com/ruru_09_04/" at bounding box center [169, 285] width 61 height 8
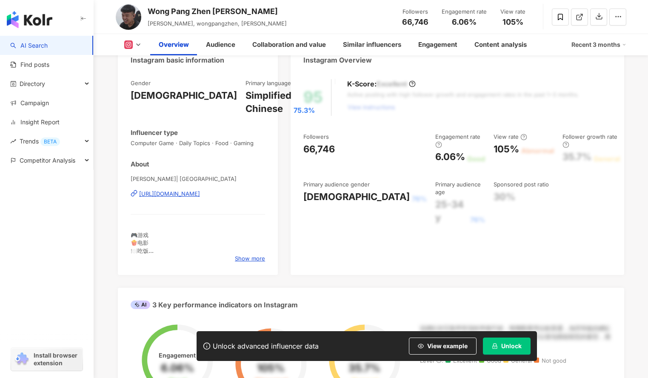
scroll to position [53, 0]
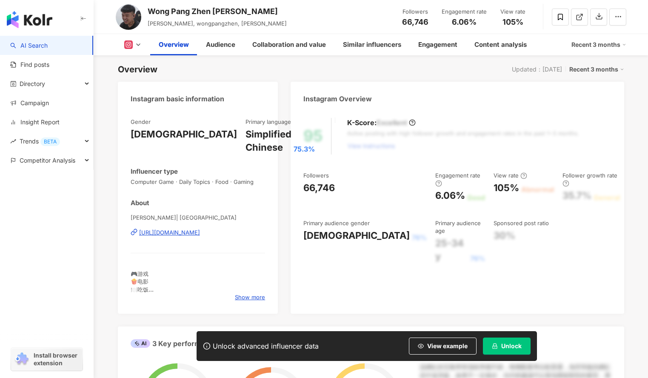
click at [190, 231] on div "[URL][DOMAIN_NAME]" at bounding box center [169, 233] width 61 height 8
